Goal: Task Accomplishment & Management: Use online tool/utility

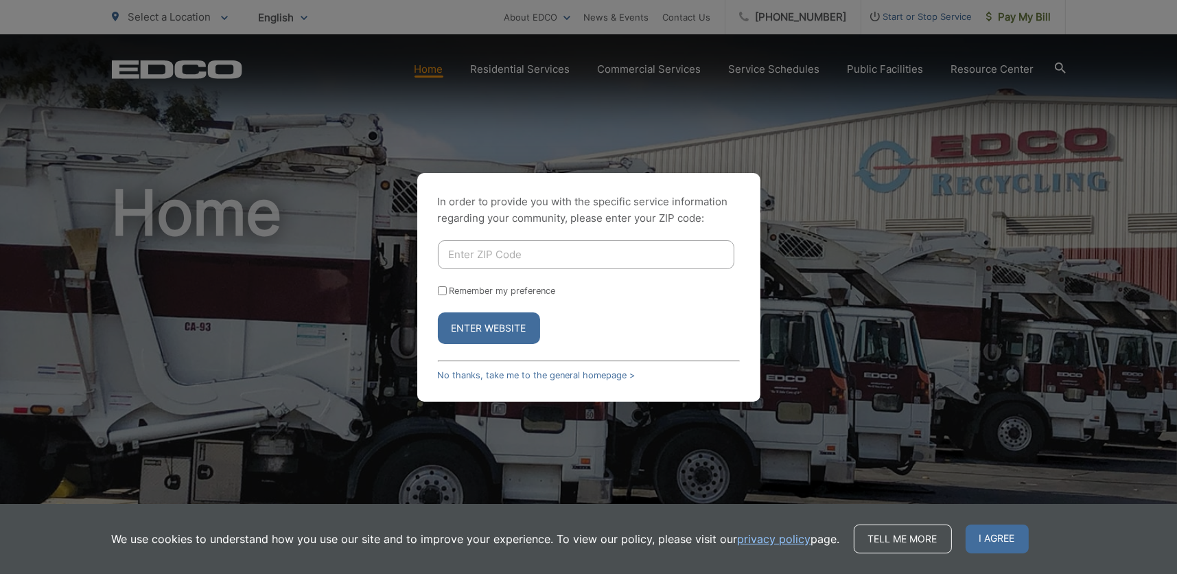
click at [476, 260] on input "Enter ZIP Code" at bounding box center [586, 254] width 296 height 29
type input "92020"
click at [508, 328] on button "Enter Website" at bounding box center [489, 328] width 102 height 32
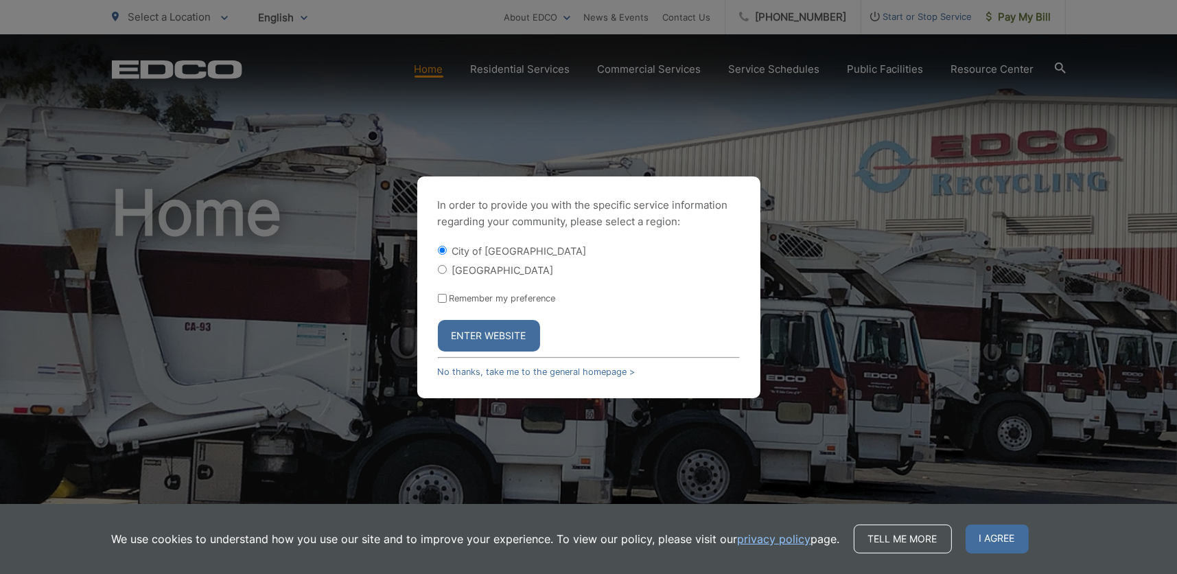
click at [486, 330] on button "Enter Website" at bounding box center [489, 336] width 102 height 32
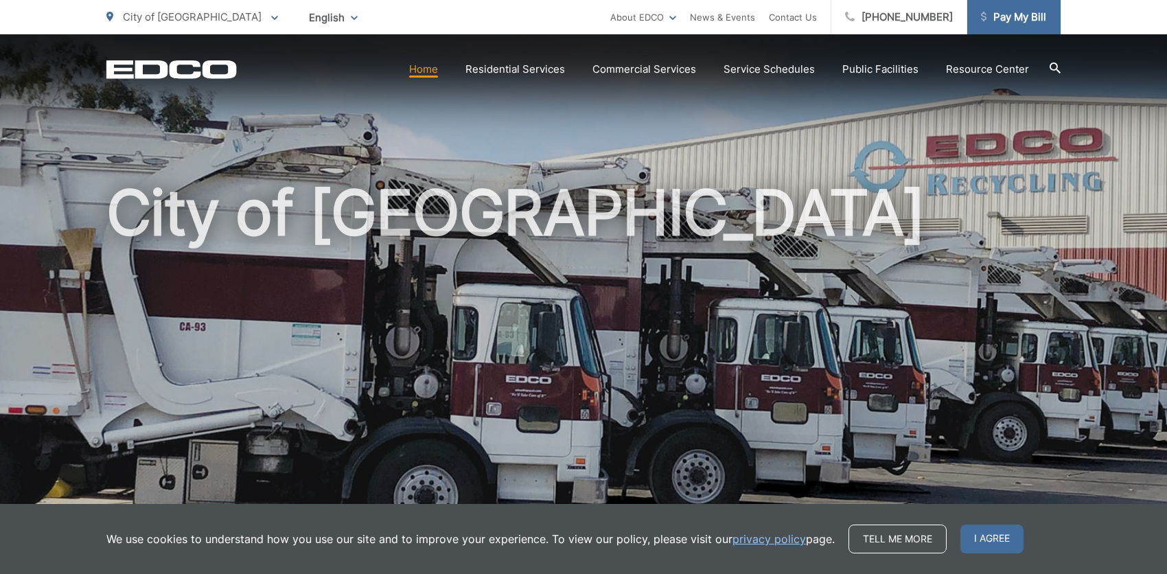
click at [1001, 18] on span "Pay My Bill" at bounding box center [1013, 17] width 65 height 16
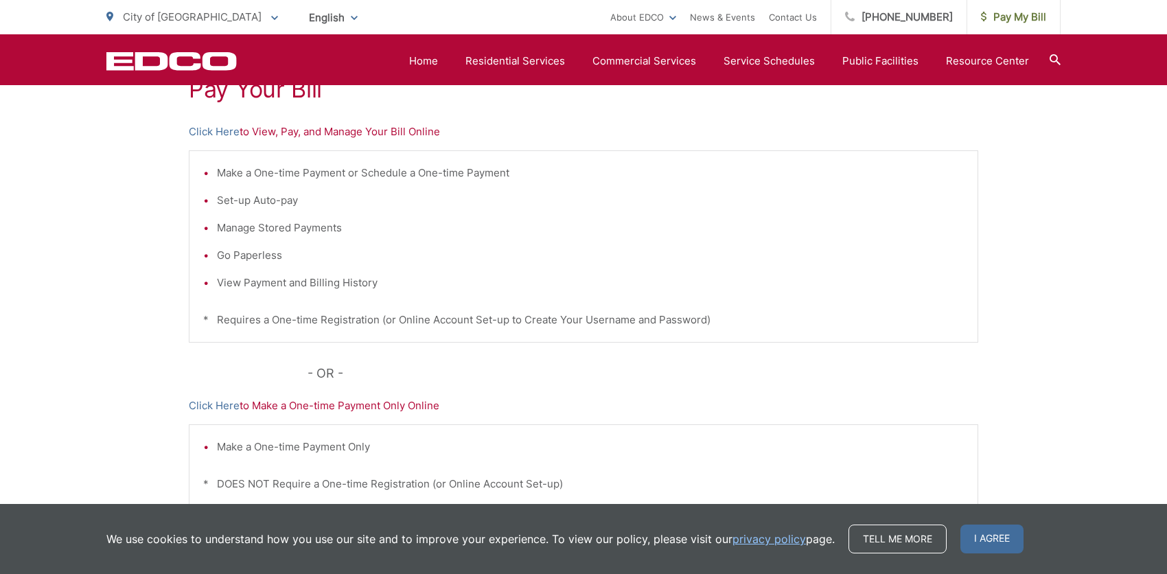
scroll to position [206, 0]
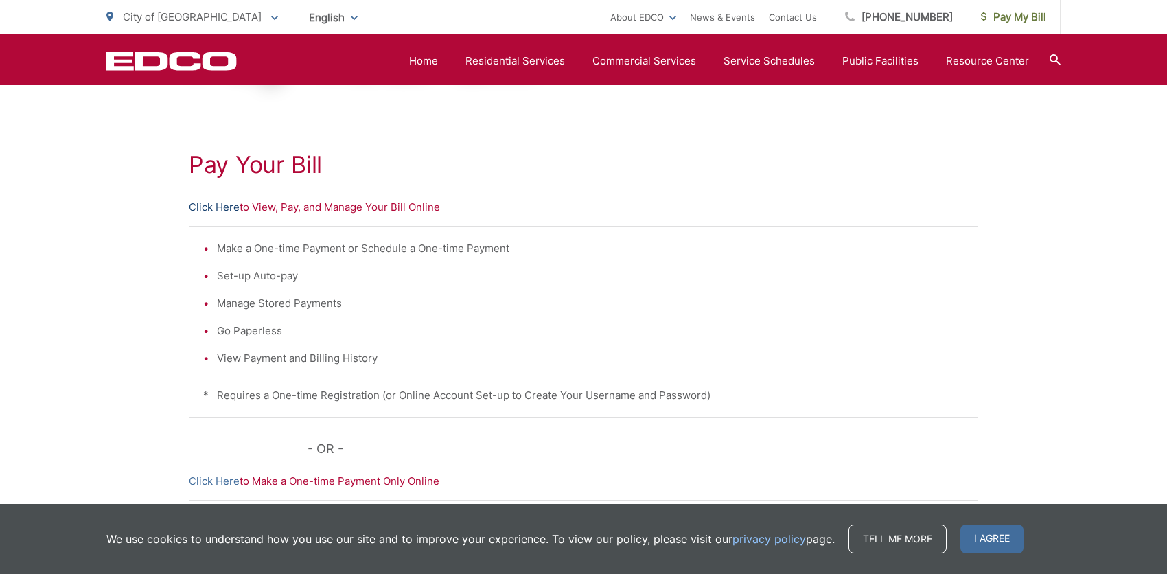
click at [200, 204] on link "Click Here" at bounding box center [214, 207] width 51 height 16
click at [209, 202] on link "Click Here" at bounding box center [214, 207] width 51 height 16
